Goal: Navigation & Orientation: Find specific page/section

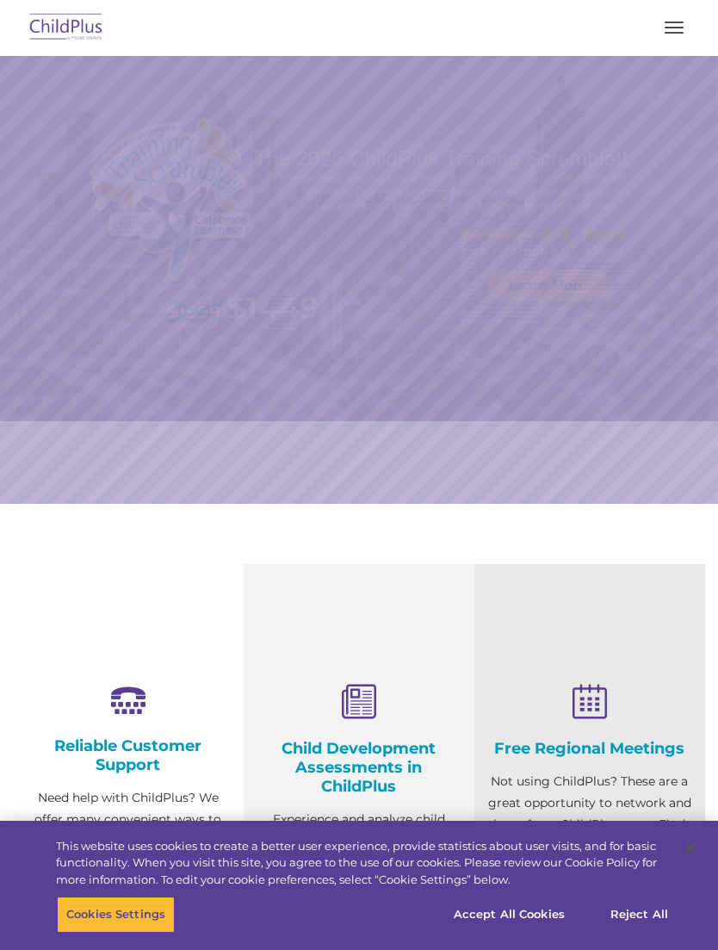
select select "MEDIUM"
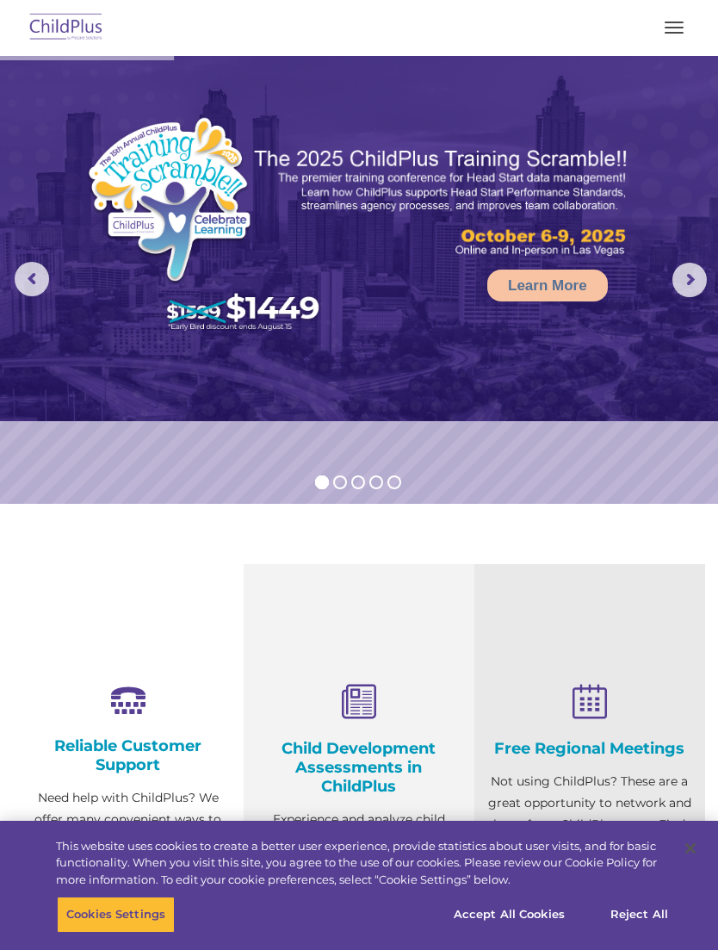
click at [661, 31] on button "button" at bounding box center [674, 28] width 36 height 28
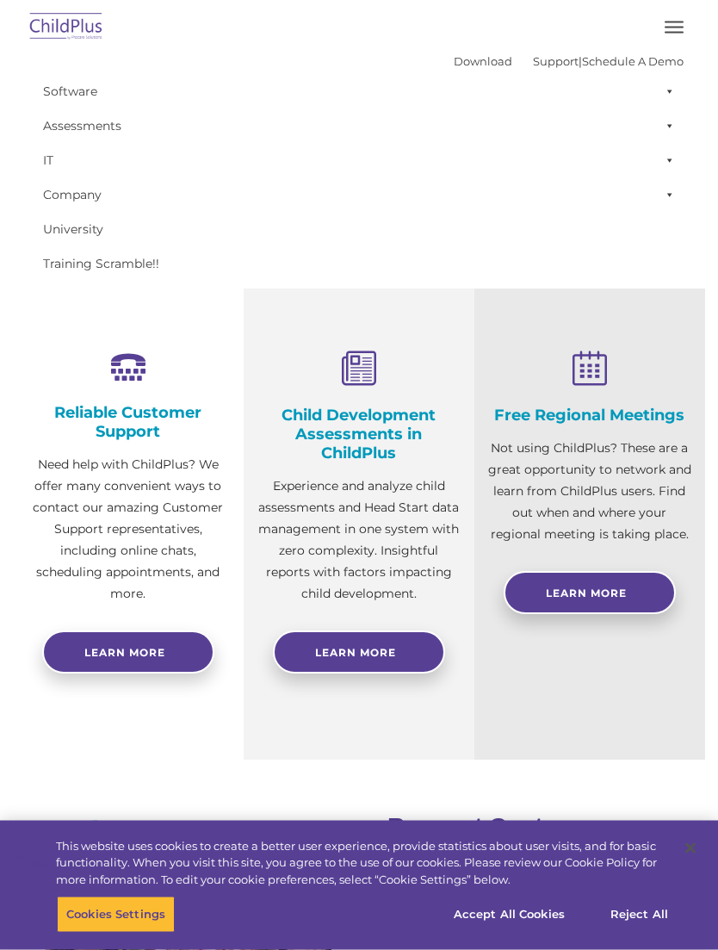
scroll to position [334, 0]
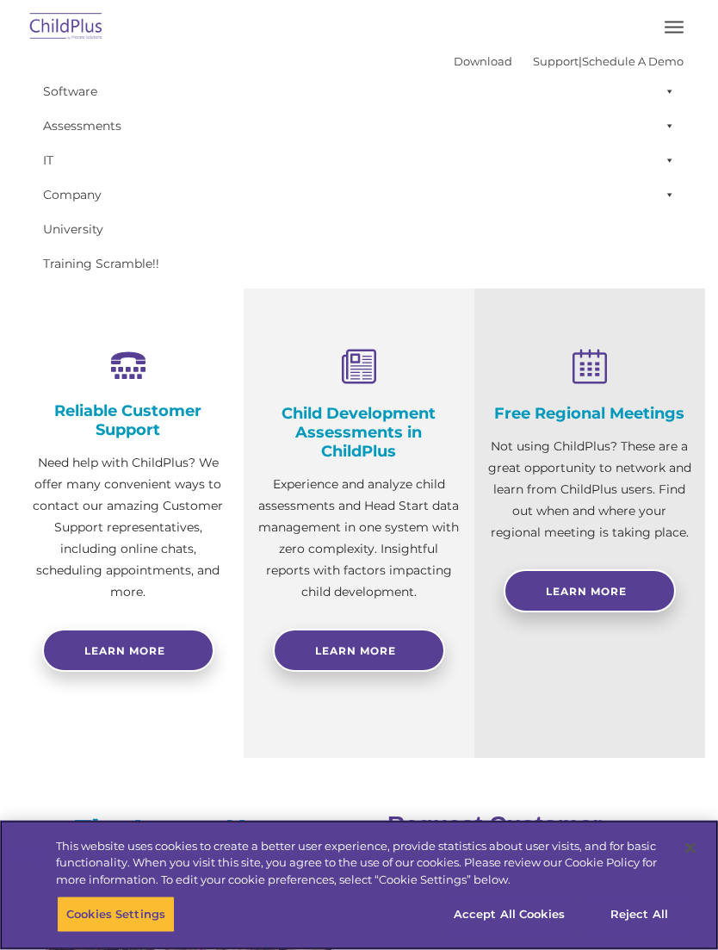
click at [543, 933] on button "Accept All Cookies" at bounding box center [509, 914] width 130 height 36
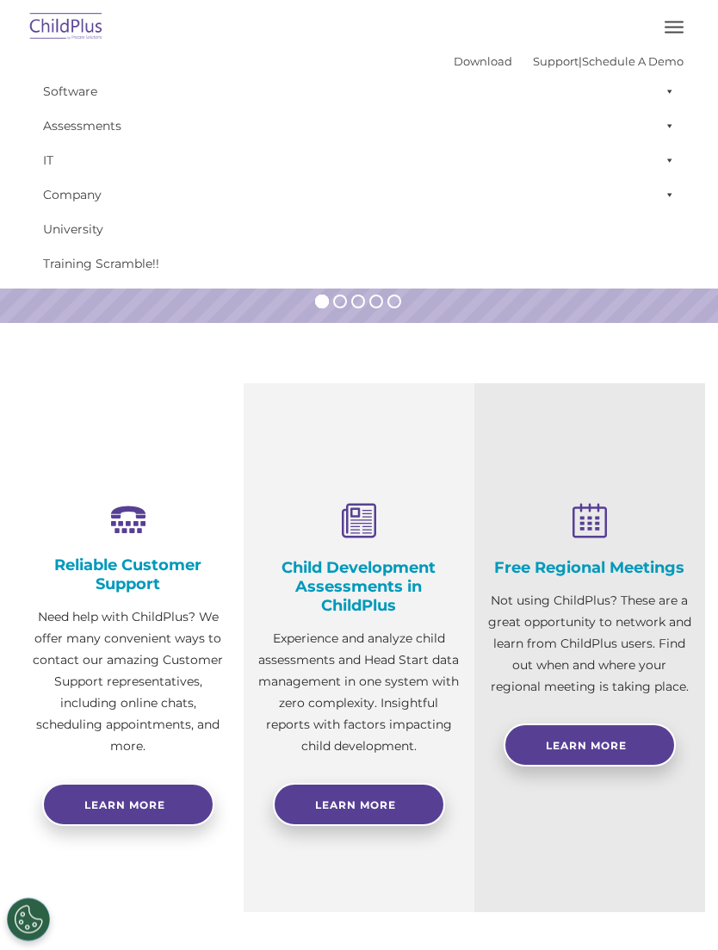
scroll to position [0, 0]
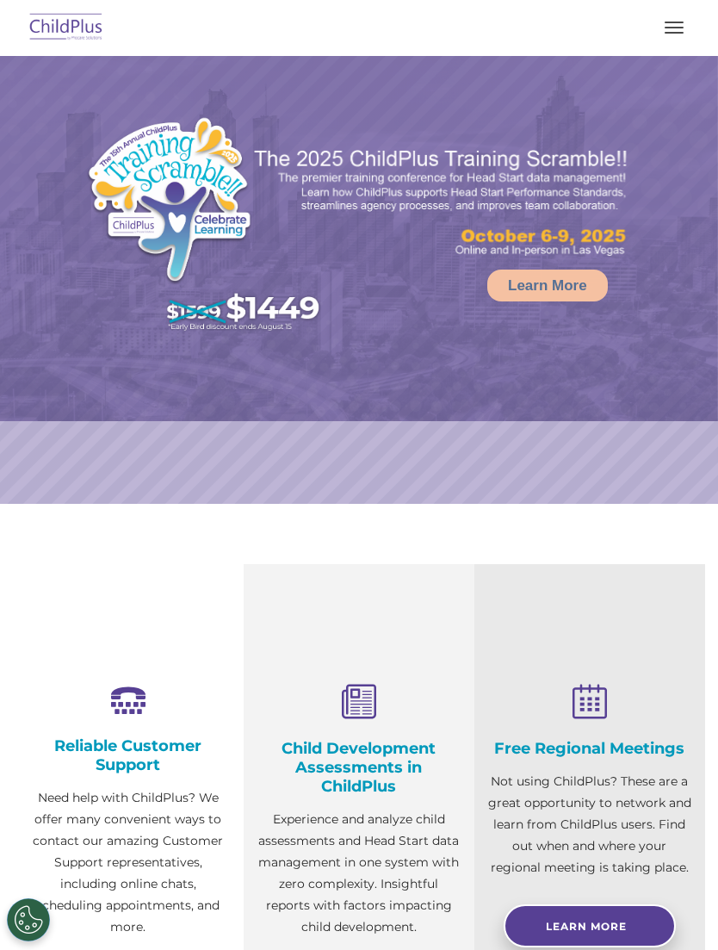
select select "MEDIUM"
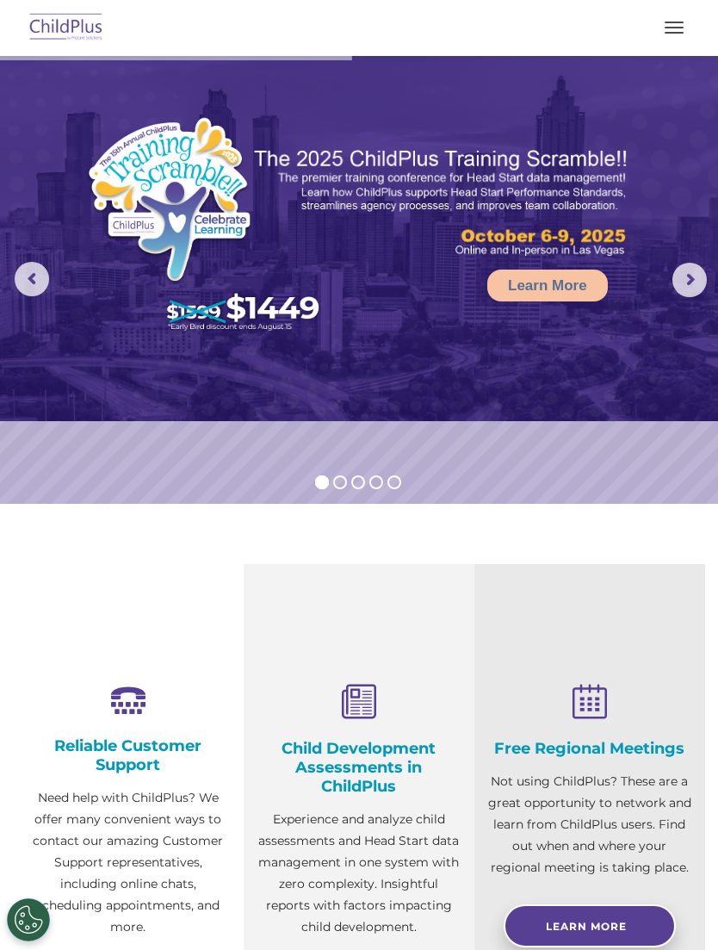
click at [671, 39] on button "button" at bounding box center [674, 28] width 36 height 28
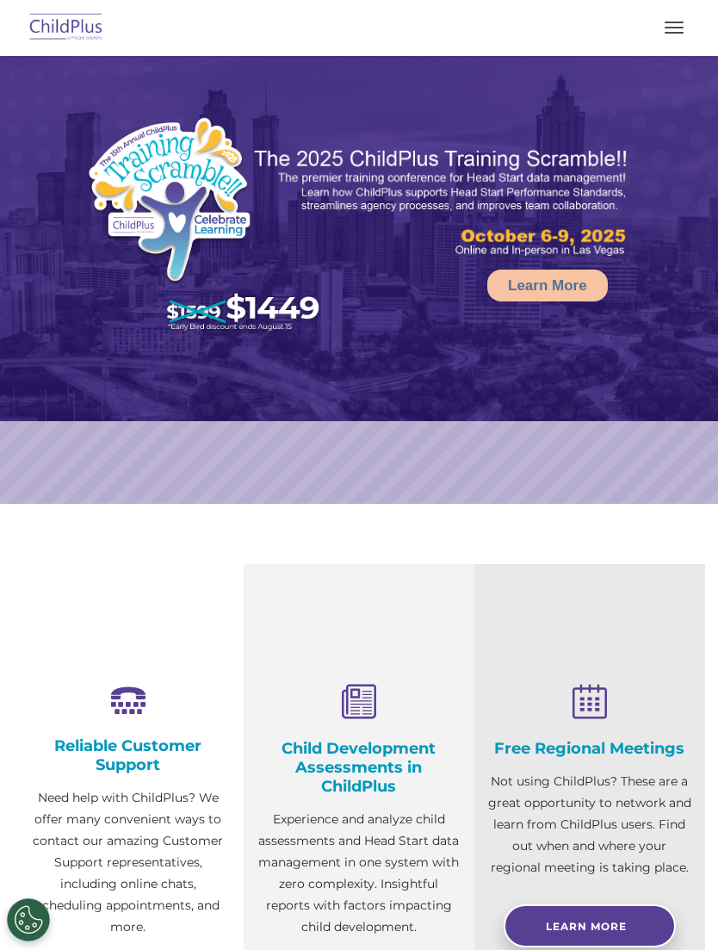
select select "MEDIUM"
click at [80, 20] on img at bounding box center [66, 28] width 81 height 40
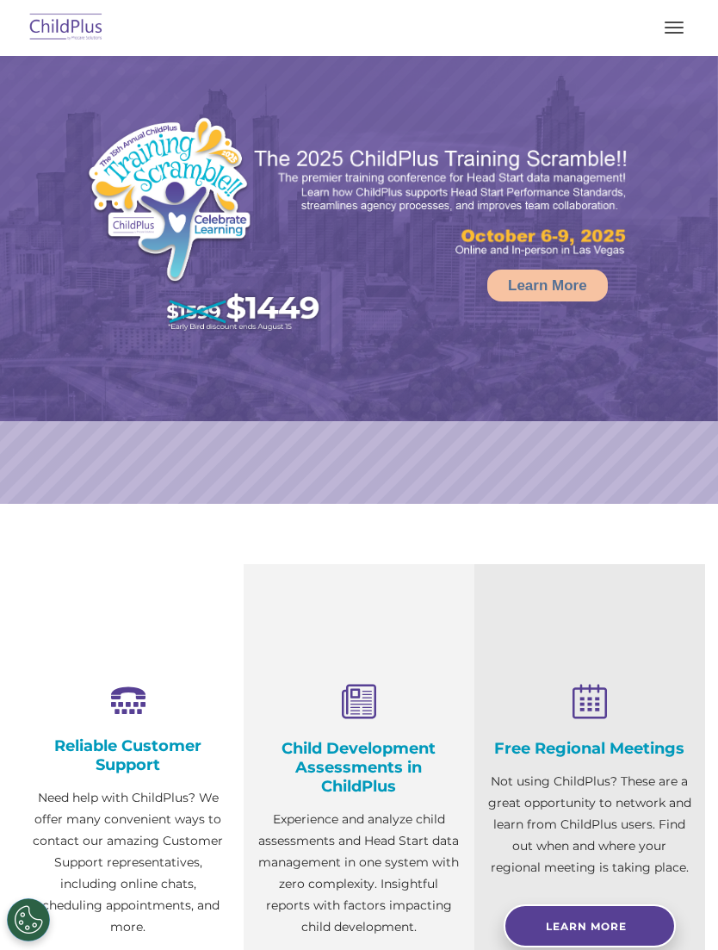
select select "MEDIUM"
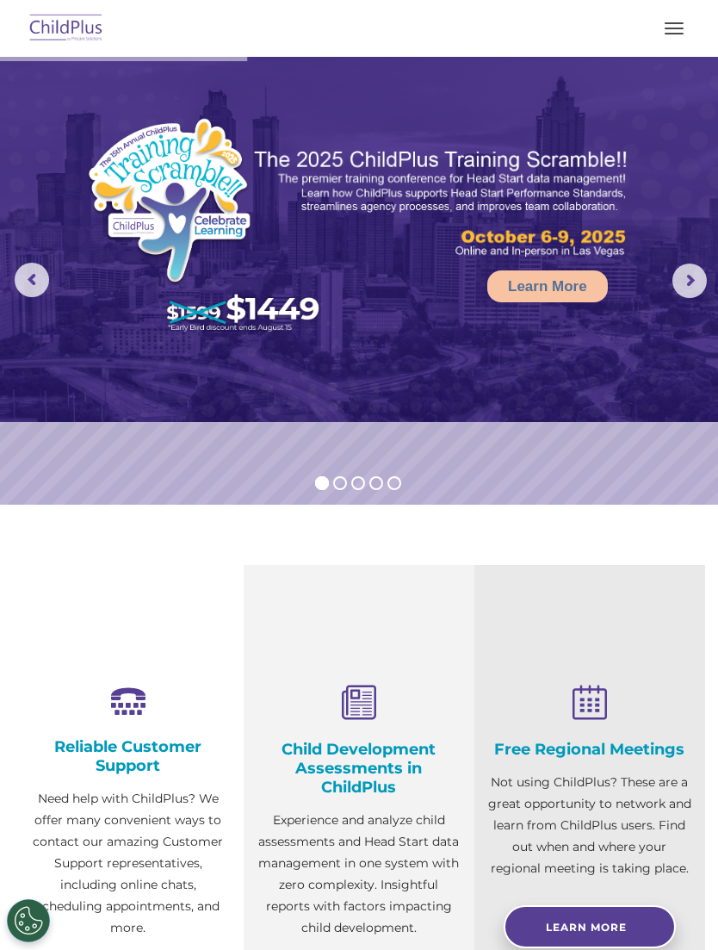
click at [656, 32] on button "button" at bounding box center [674, 28] width 36 height 28
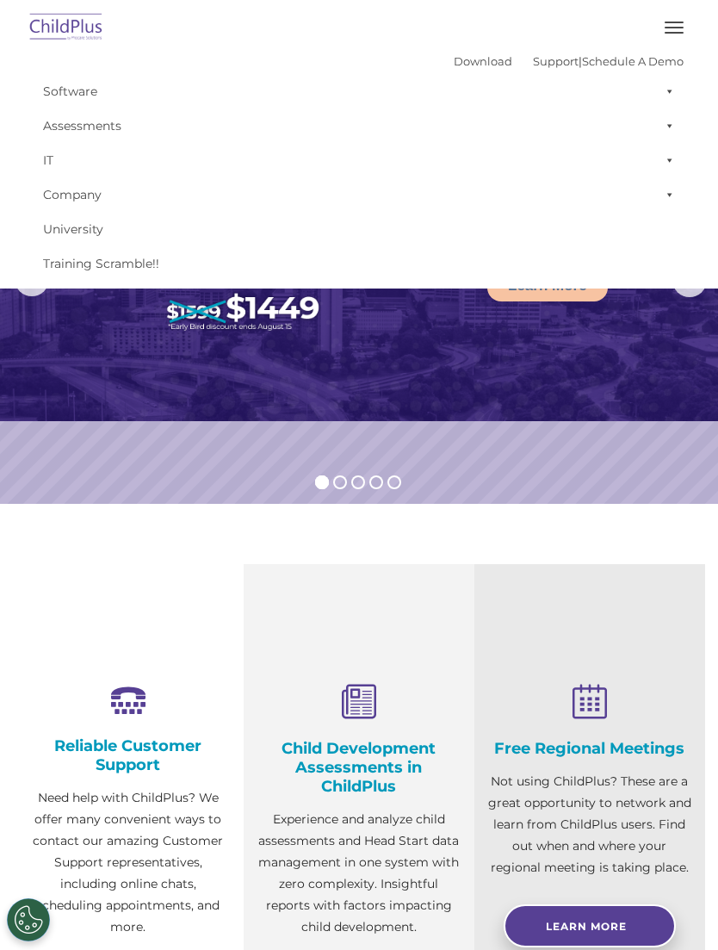
click at [662, 89] on span at bounding box center [666, 91] width 17 height 34
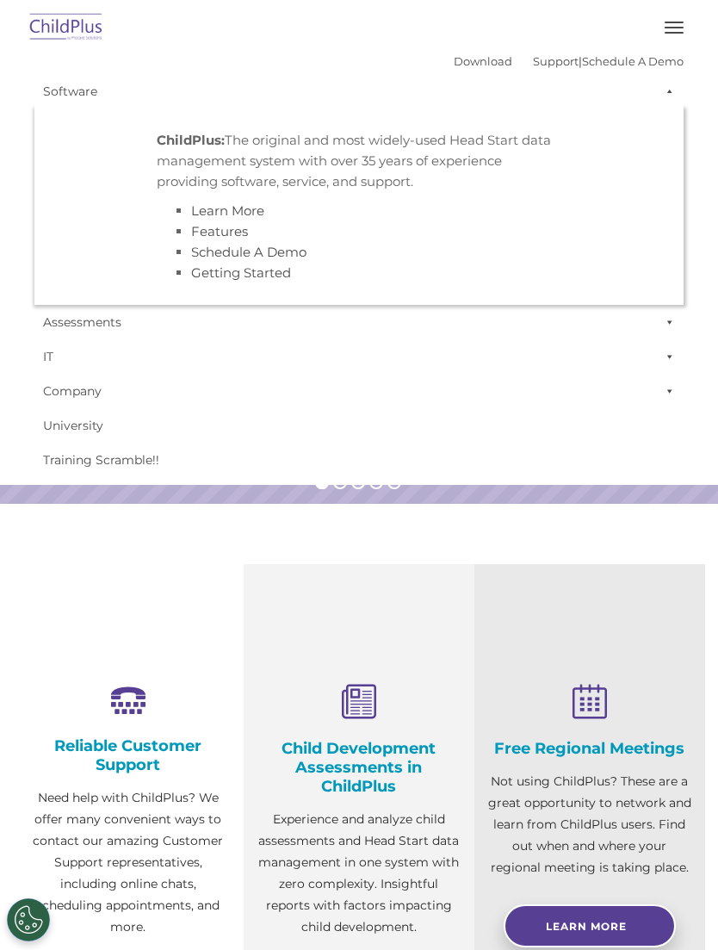
click at [662, 90] on span at bounding box center [666, 91] width 17 height 34
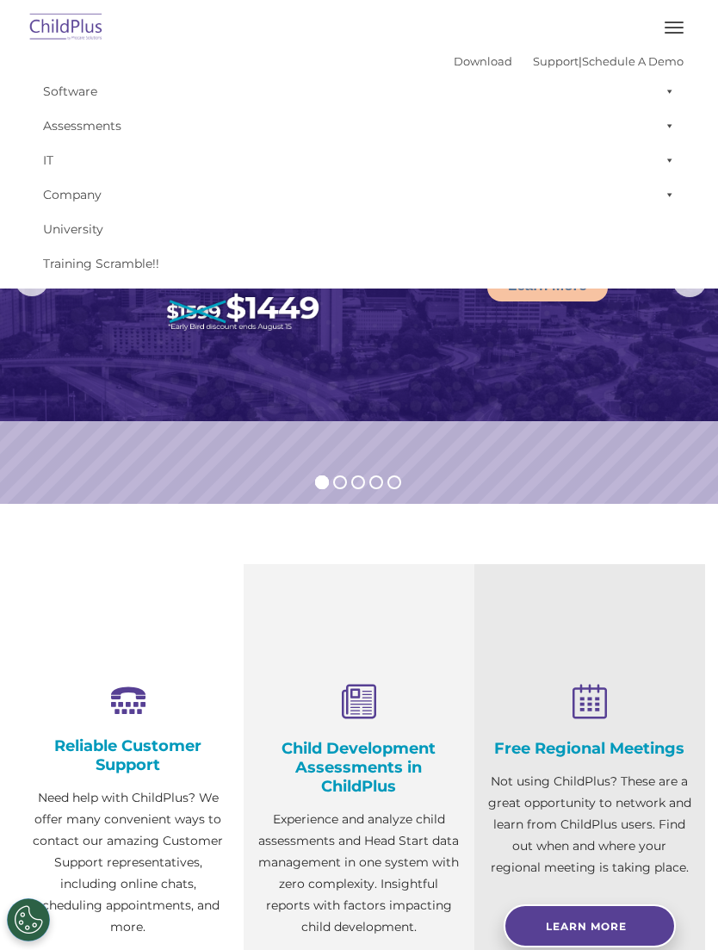
click at [87, 88] on link "Software" at bounding box center [358, 91] width 649 height 34
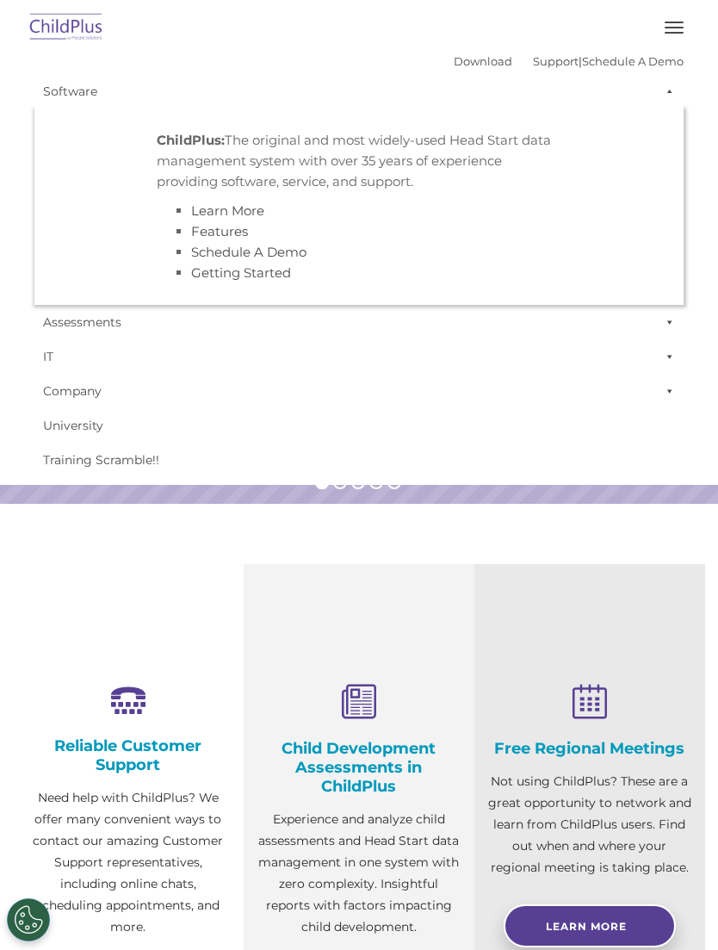
click at [98, 332] on link "Assessments" at bounding box center [358, 322] width 649 height 34
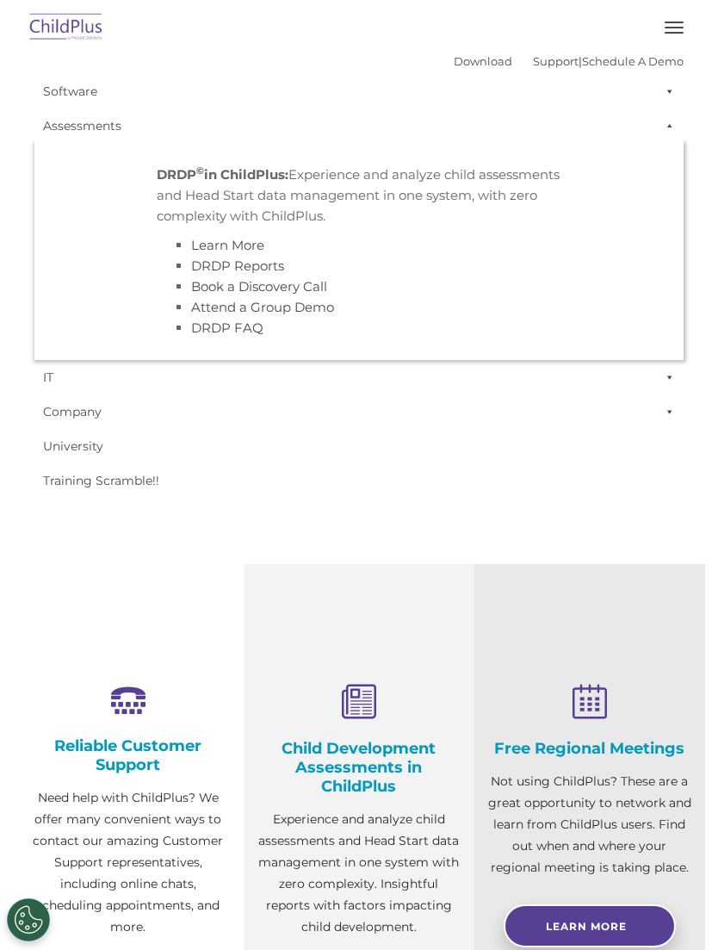
click at [53, 382] on link "IT" at bounding box center [358, 377] width 649 height 34
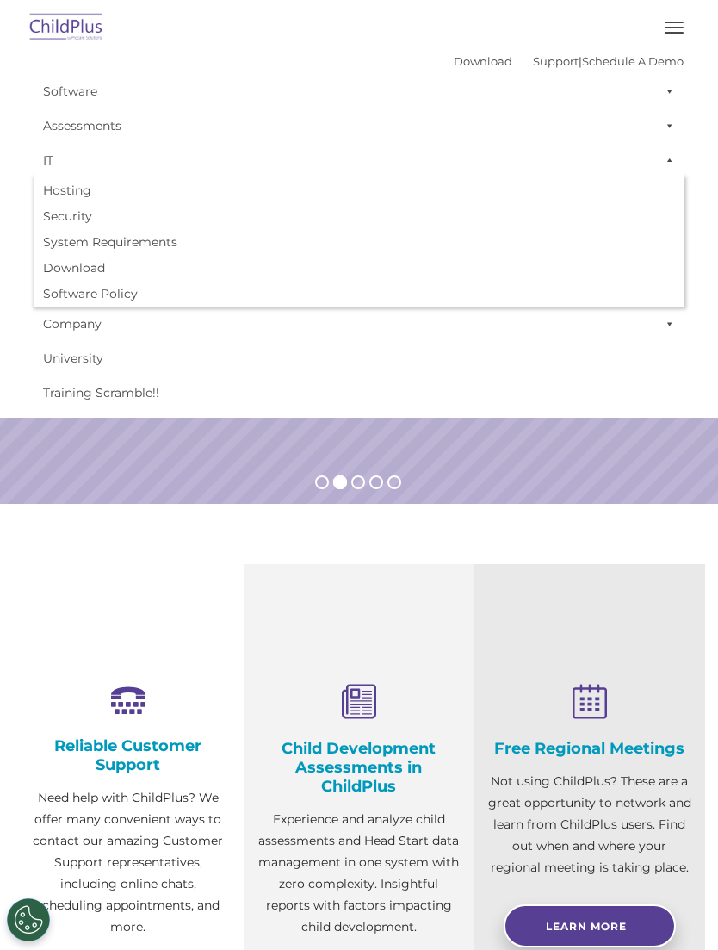
click at [101, 324] on link "Company" at bounding box center [358, 324] width 649 height 34
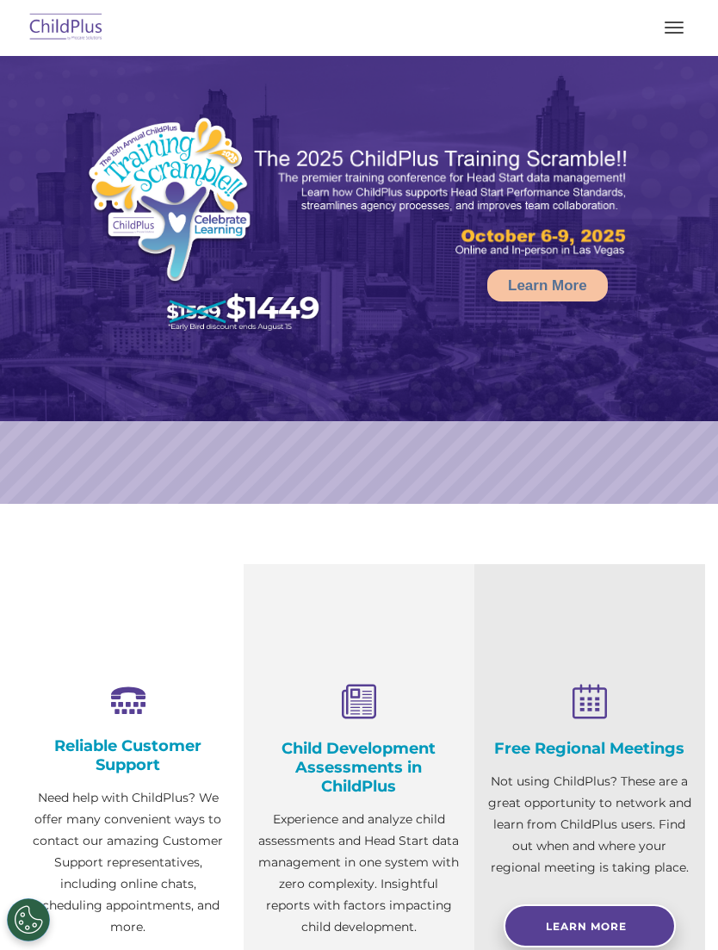
select select "MEDIUM"
click at [685, 282] on rs-arrow at bounding box center [689, 280] width 34 height 34
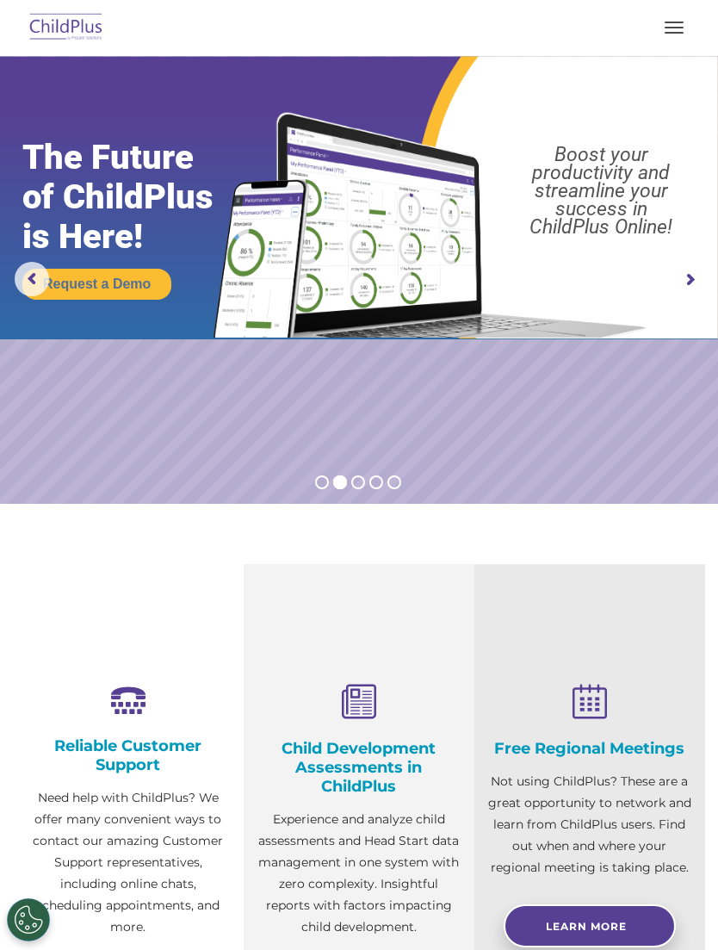
click at [689, 282] on rs-arrow at bounding box center [689, 280] width 34 height 34
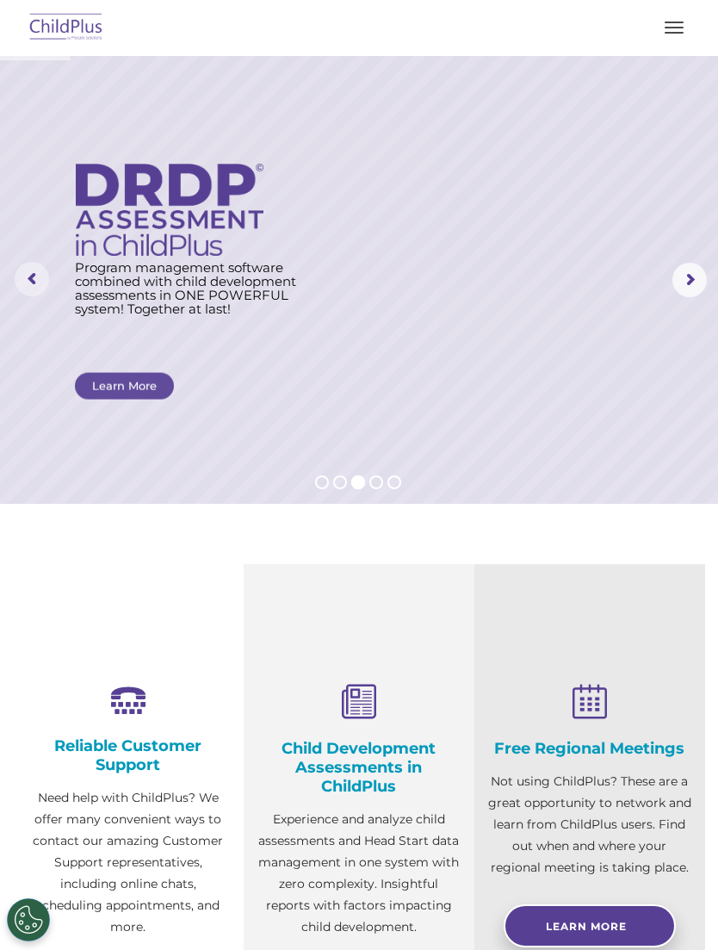
click at [28, 276] on rs-arrow at bounding box center [32, 279] width 34 height 34
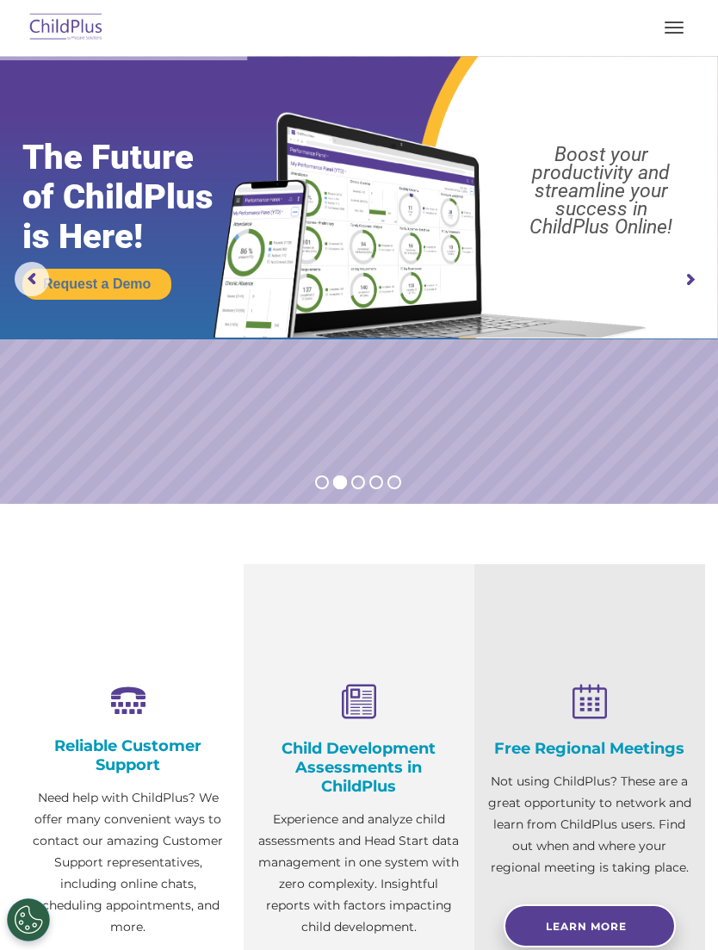
click at [520, 386] on rs-slide "Request a Demo The Future of ChildPlus is Here! Boost your productivity and str…" at bounding box center [359, 280] width 718 height 448
click at [678, 276] on rs-arrow at bounding box center [689, 280] width 34 height 34
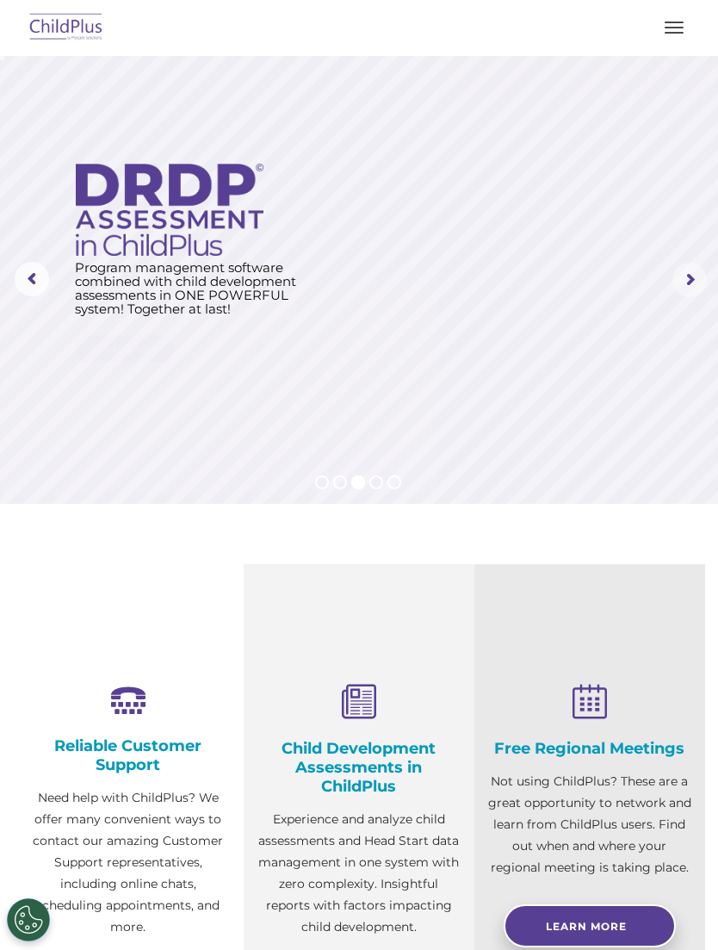
click at [688, 270] on rs-arrow at bounding box center [689, 280] width 34 height 34
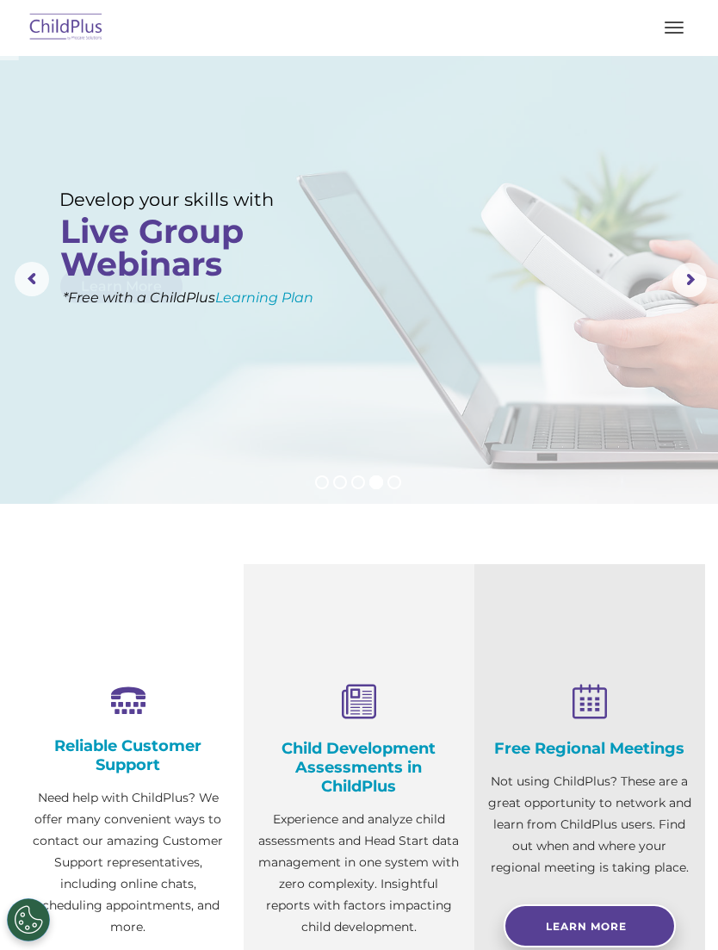
click at [678, 276] on rs-arrow at bounding box center [689, 280] width 34 height 34
